Goal: Navigation & Orientation: Find specific page/section

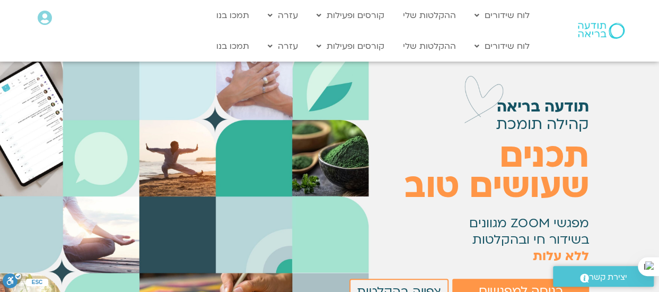
click at [42, 12] on icon at bounding box center [45, 18] width 14 height 15
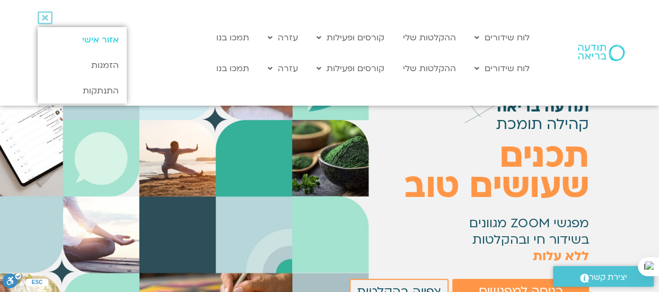
click at [95, 38] on link "אזור אישי" at bounding box center [82, 39] width 89 height 25
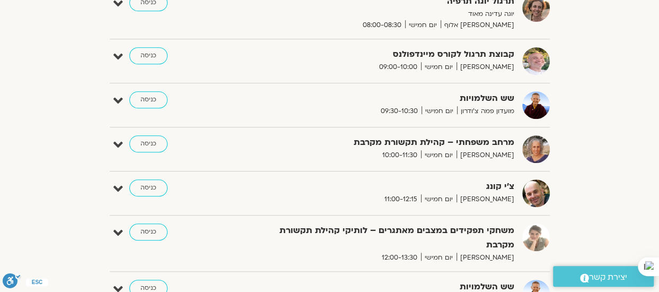
scroll to position [307, 0]
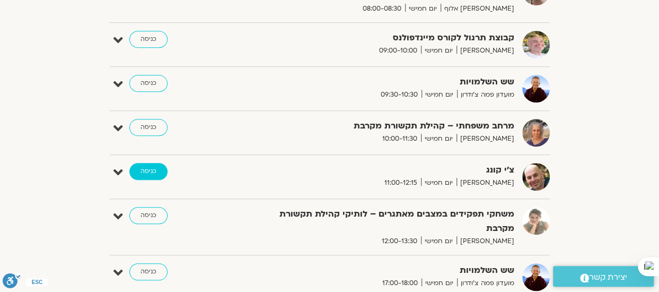
click at [154, 170] on link "כניסה" at bounding box center [148, 171] width 38 height 17
